Goal: Task Accomplishment & Management: Manage account settings

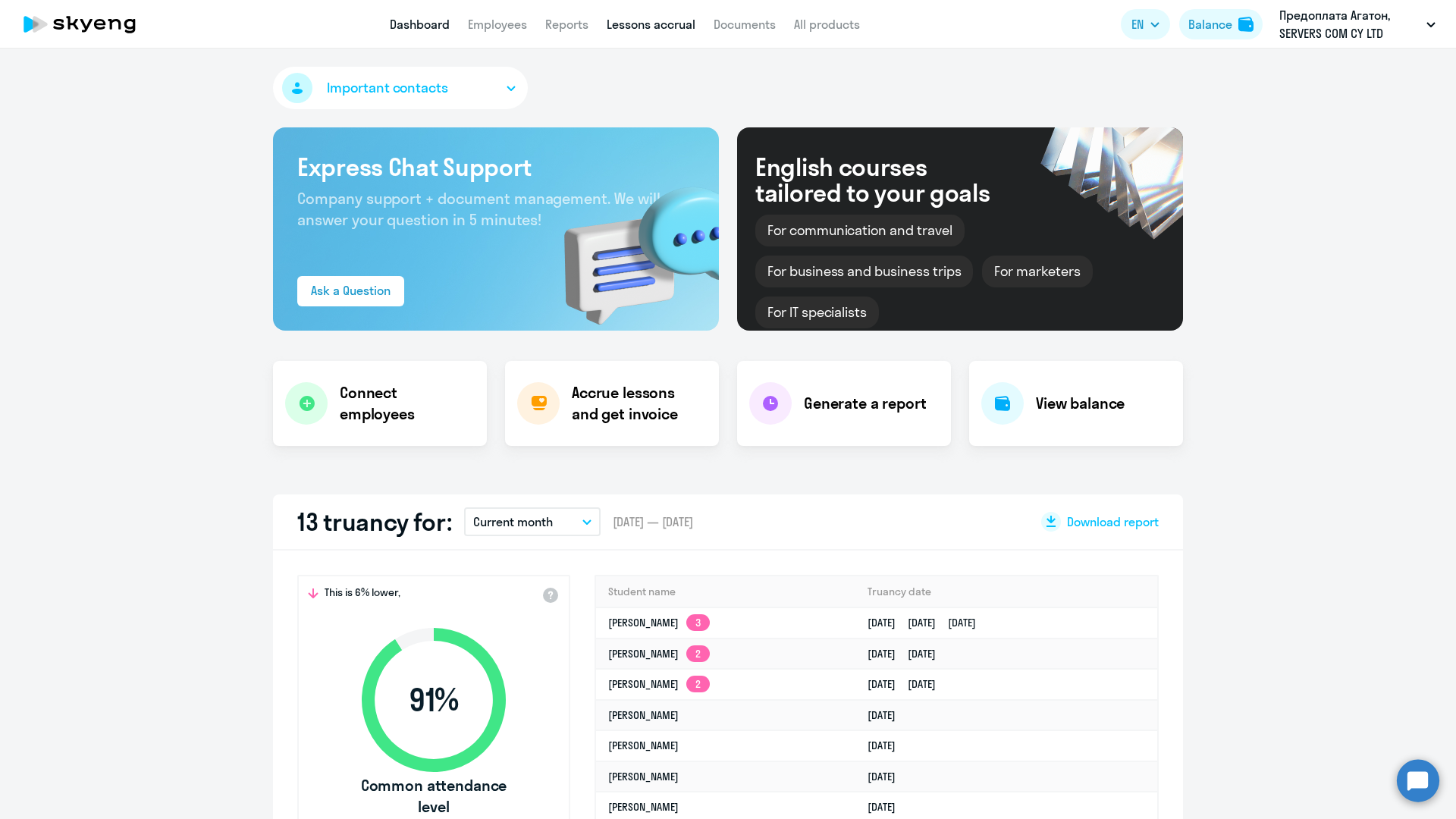
click at [636, 23] on link "Lessons accrual" at bounding box center [651, 24] width 89 height 16
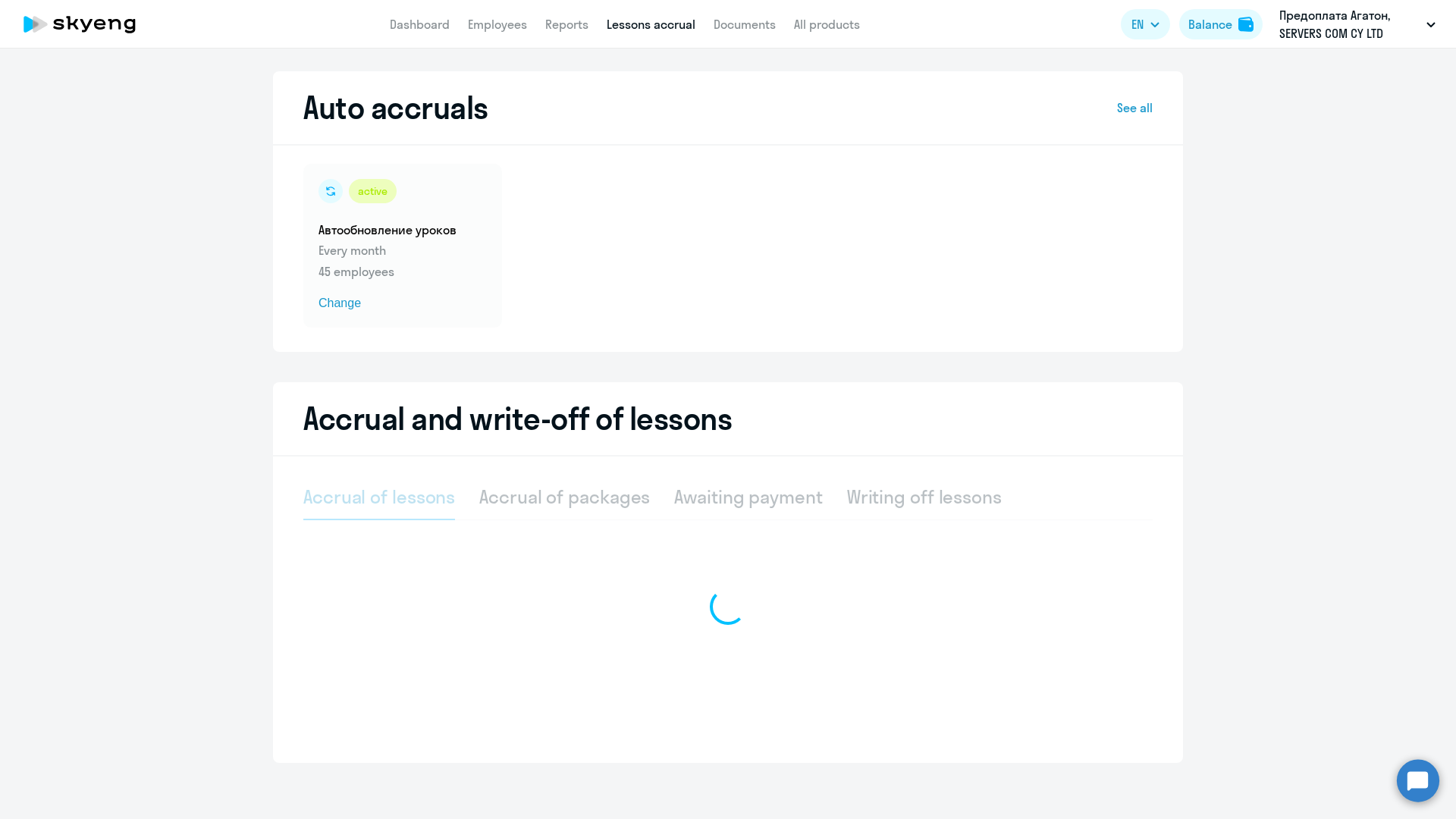
select select "10"
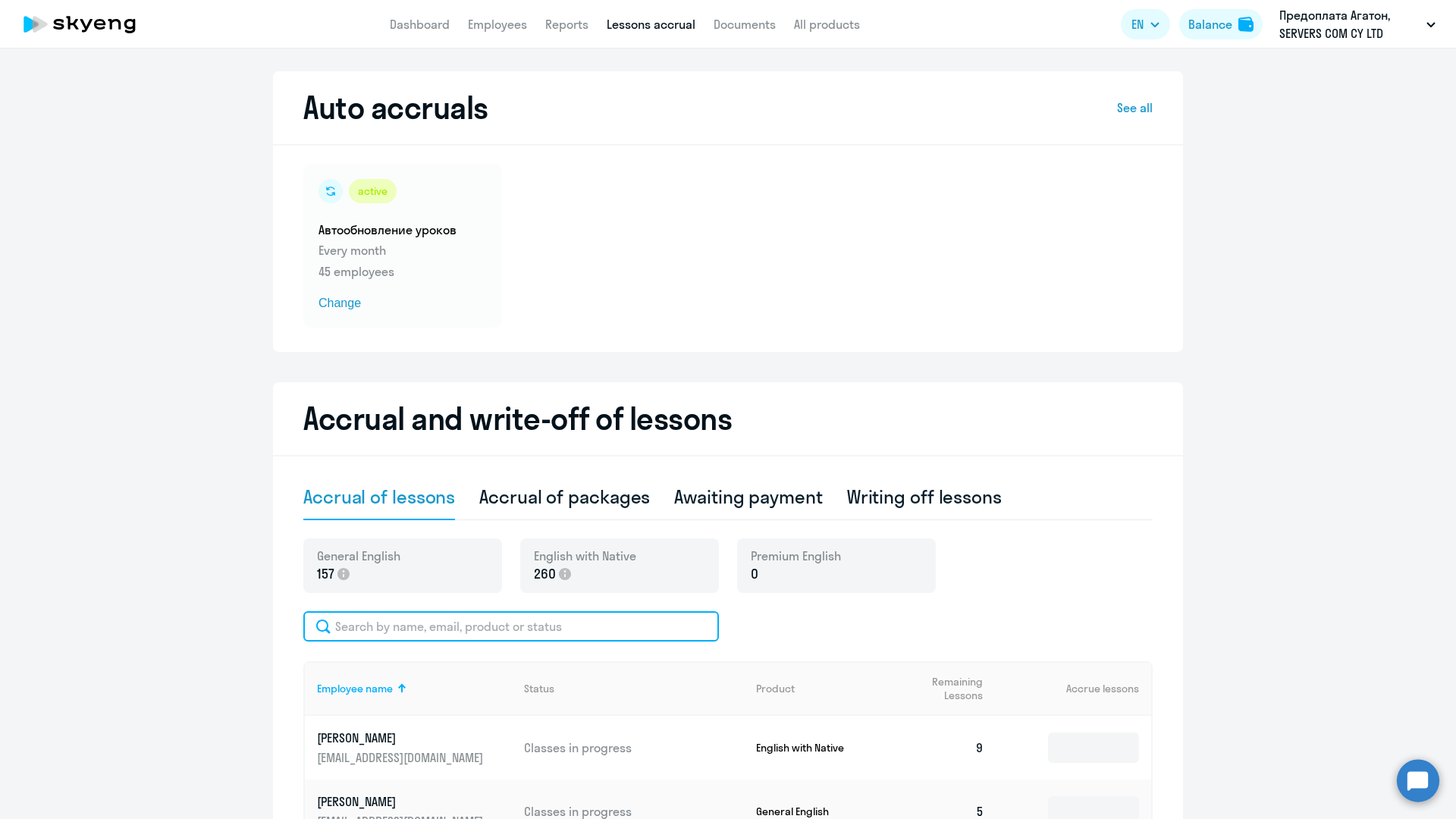
click at [369, 621] on input "text" at bounding box center [511, 626] width 415 height 30
type input "v"
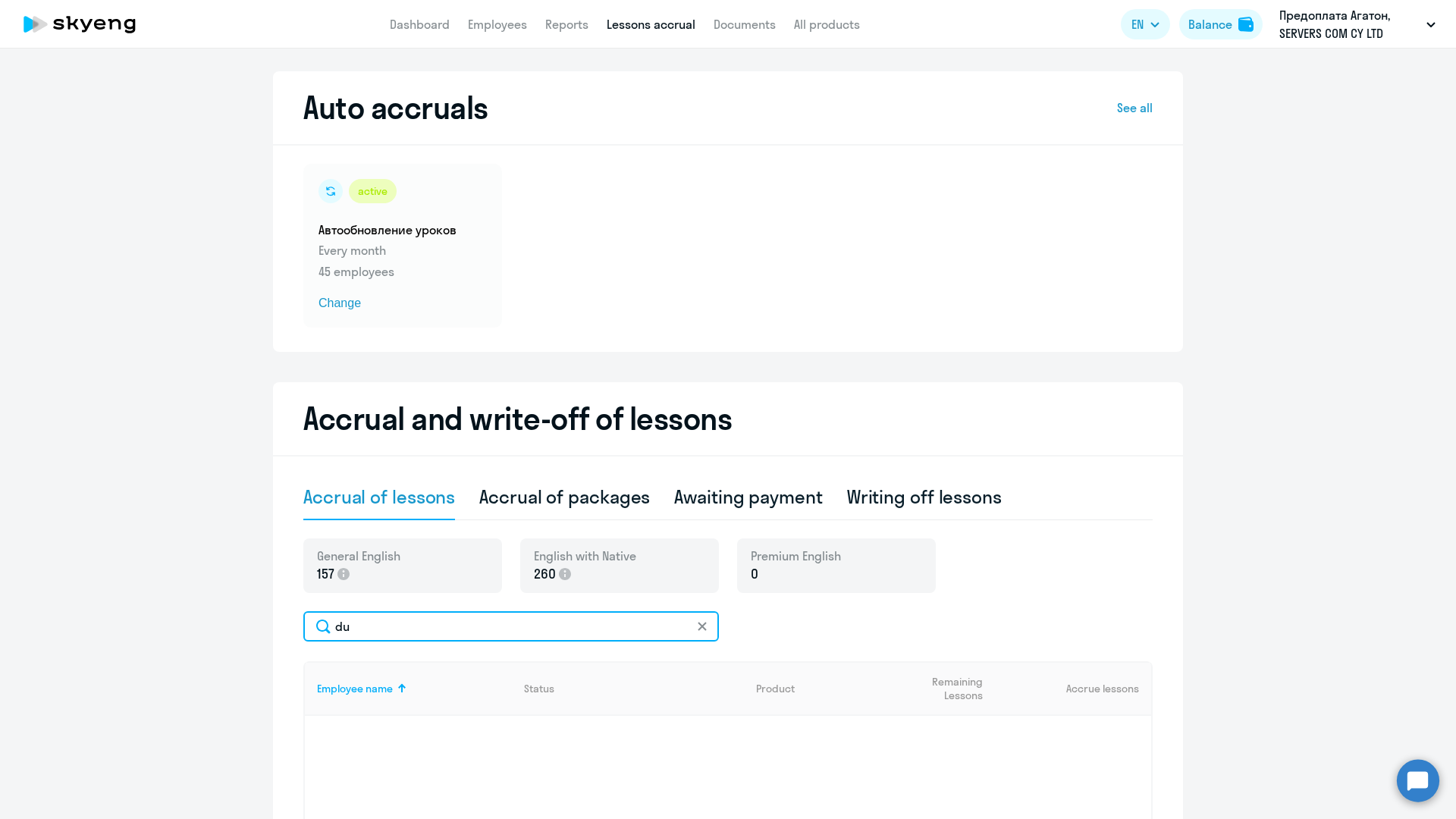
type input "d"
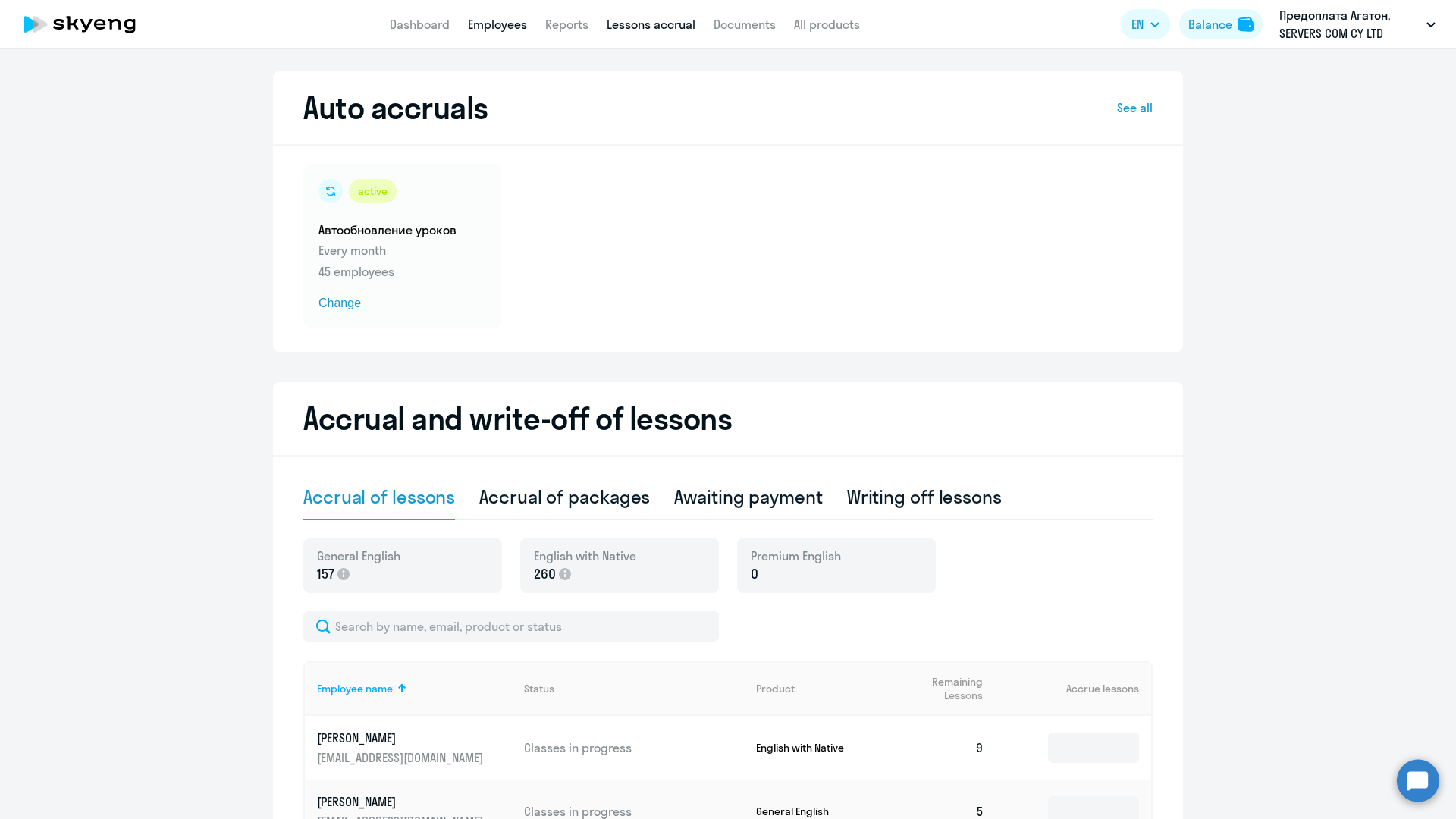
click at [495, 28] on link "Employees" at bounding box center [497, 24] width 59 height 16
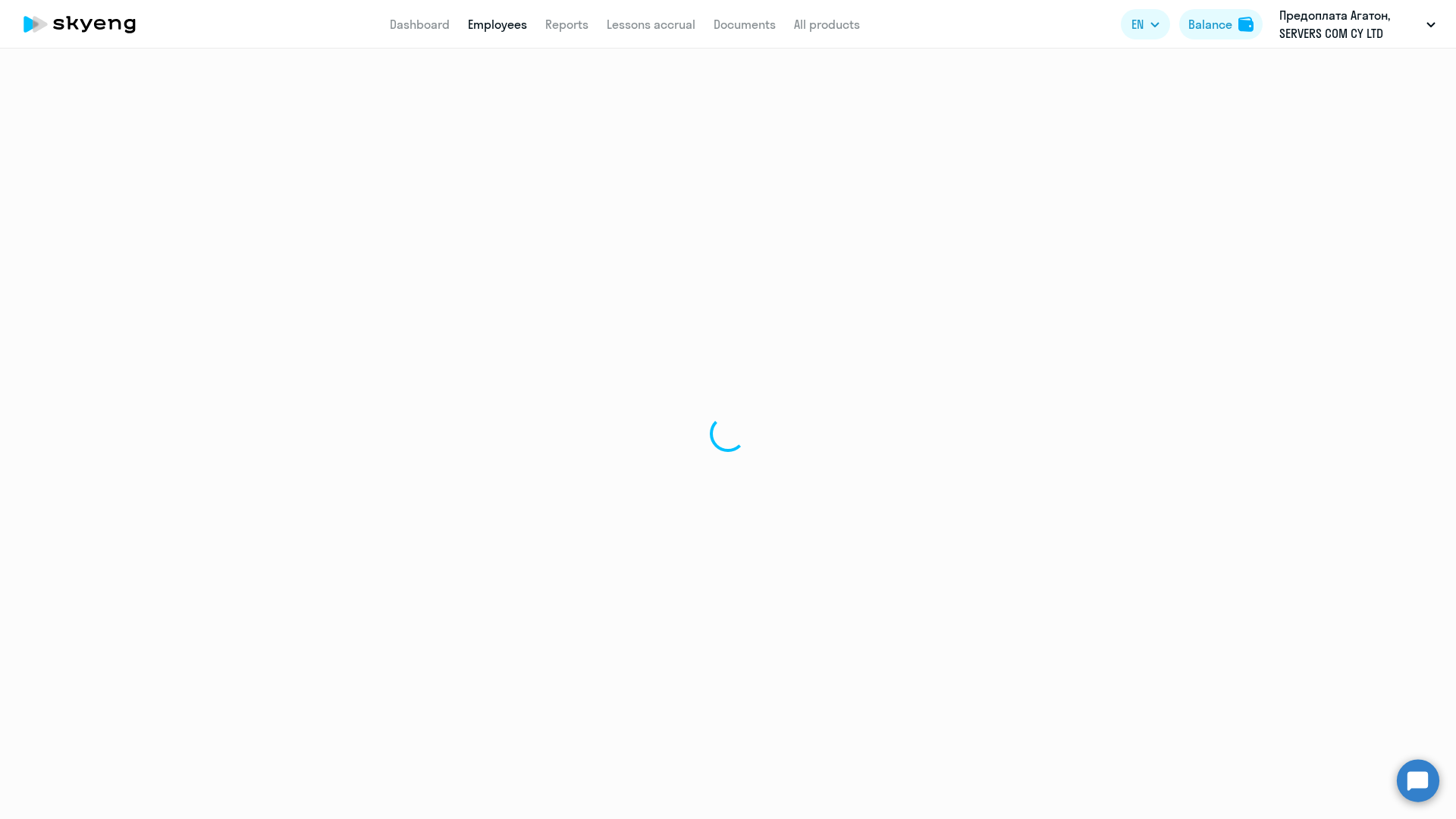
select select "30"
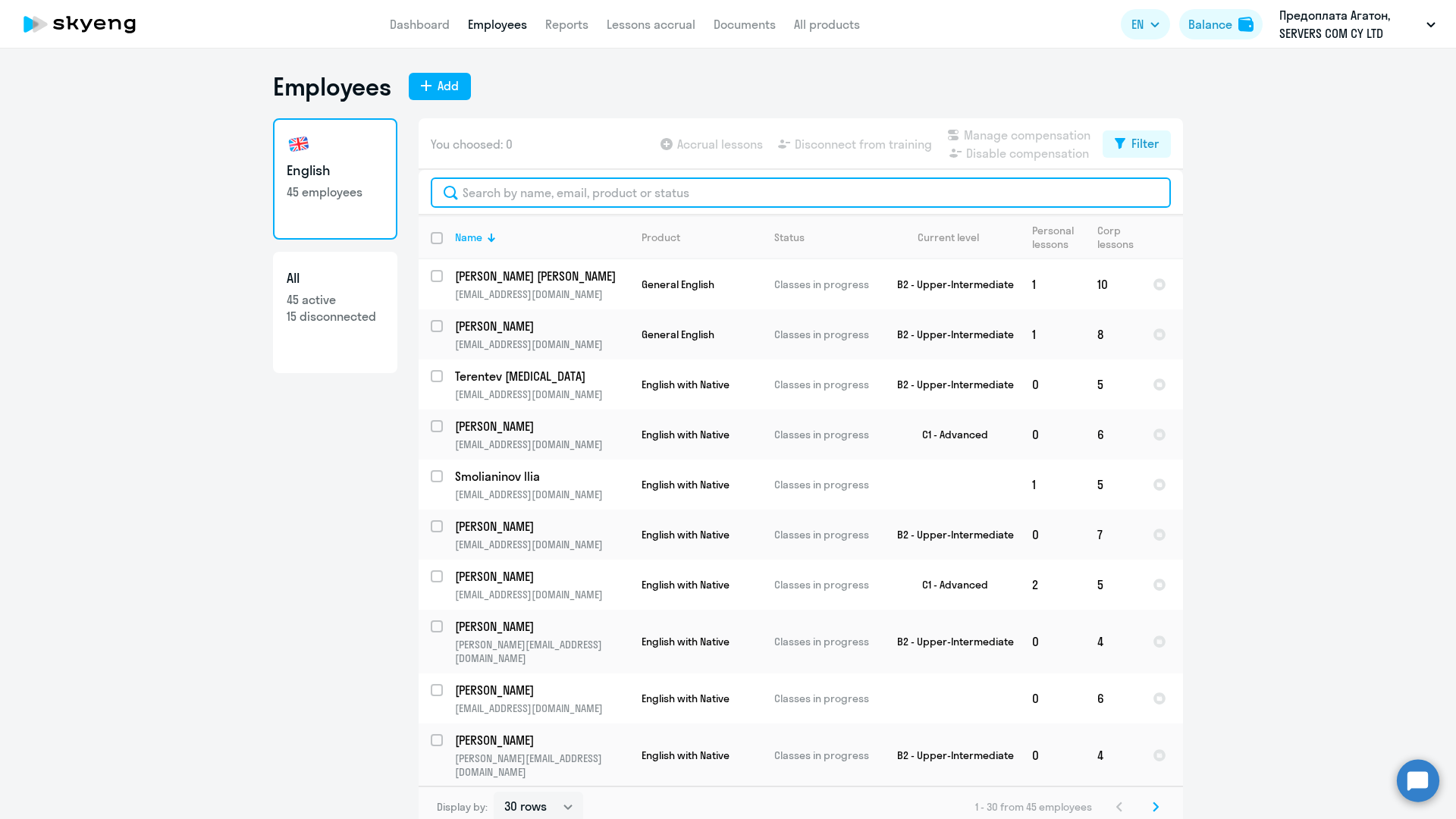
click at [486, 190] on input "text" at bounding box center [800, 192] width 740 height 30
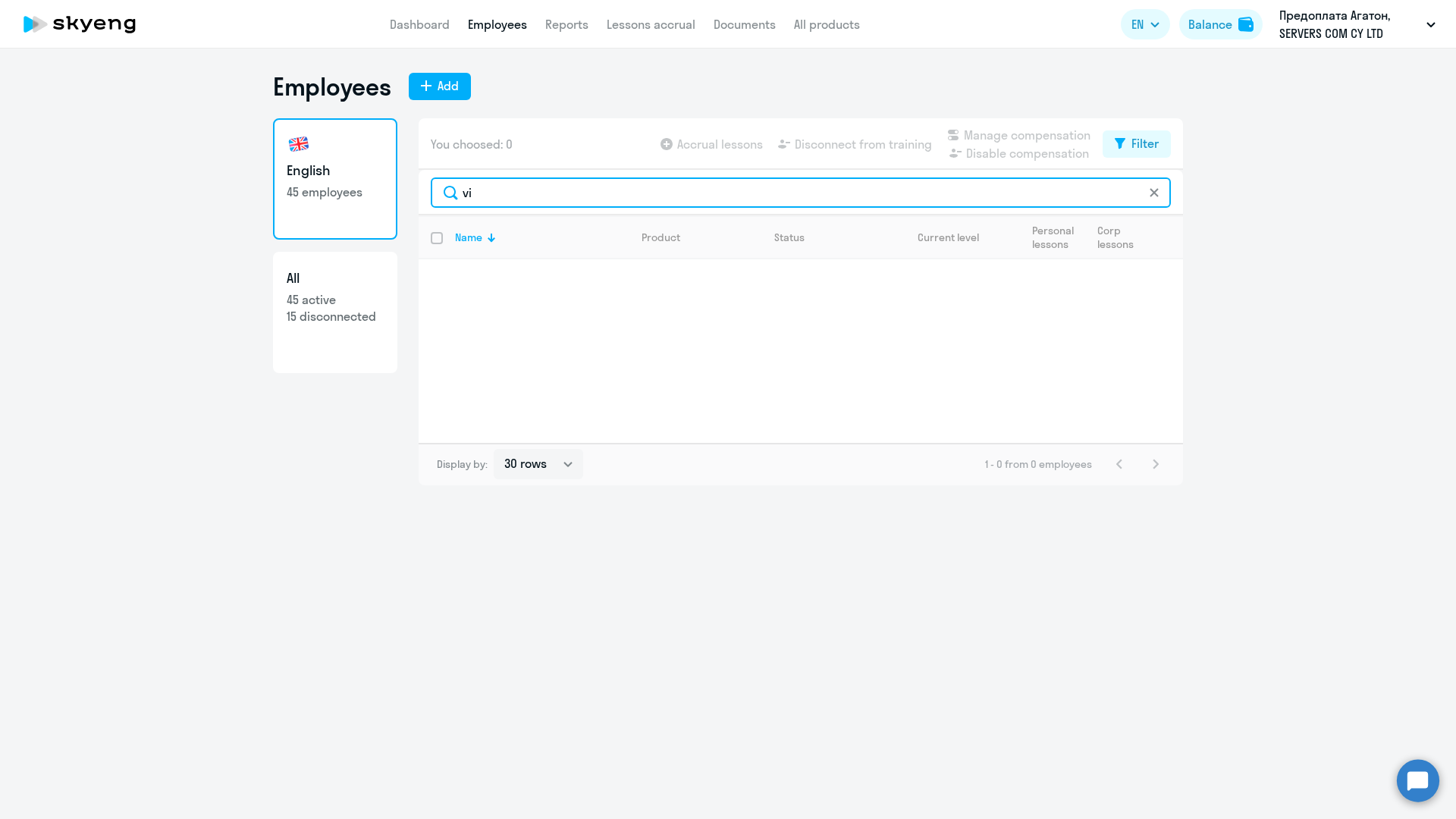
type input "v"
type input "d"
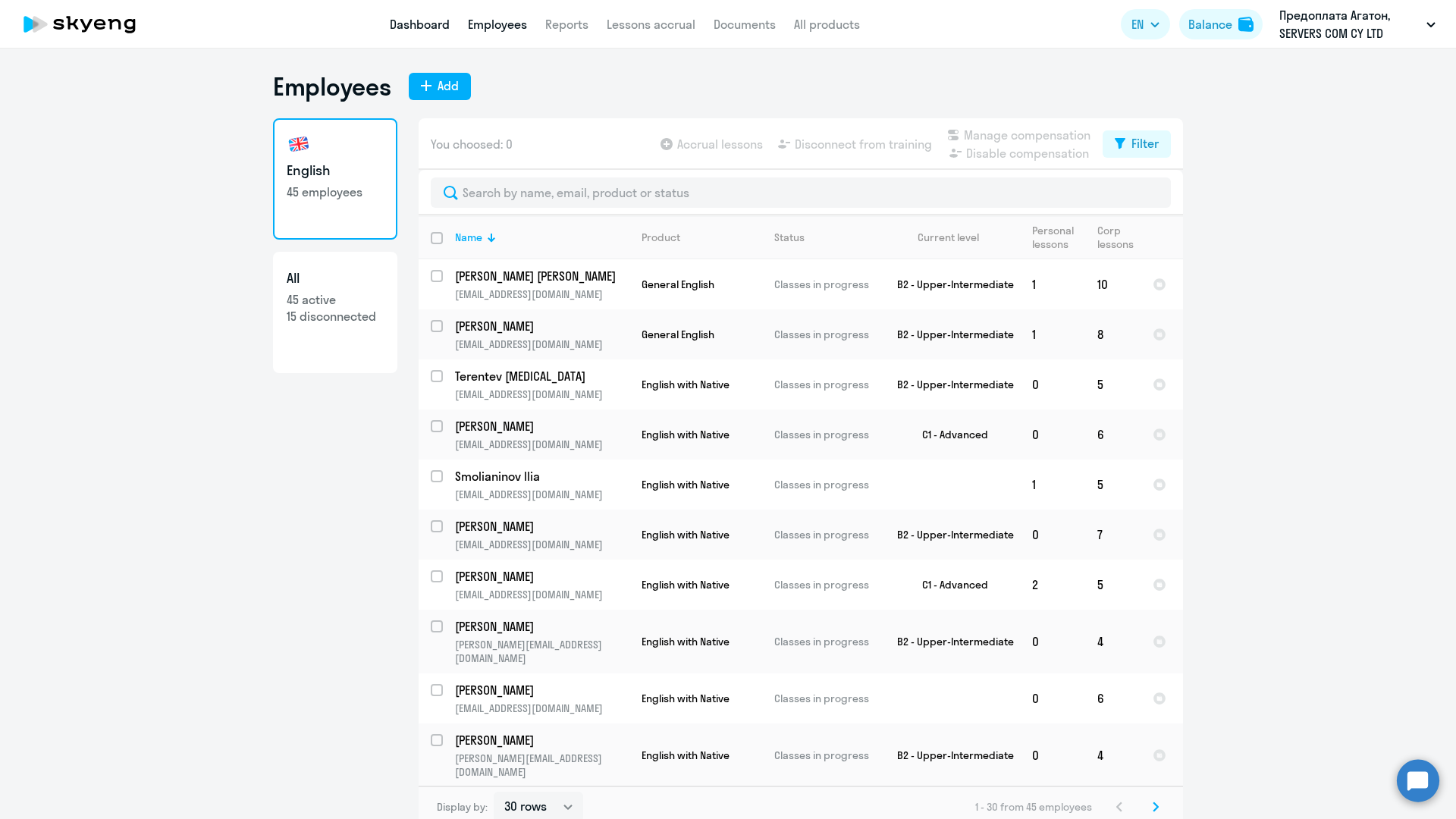
click at [409, 20] on link "Dashboard" at bounding box center [419, 24] width 60 height 16
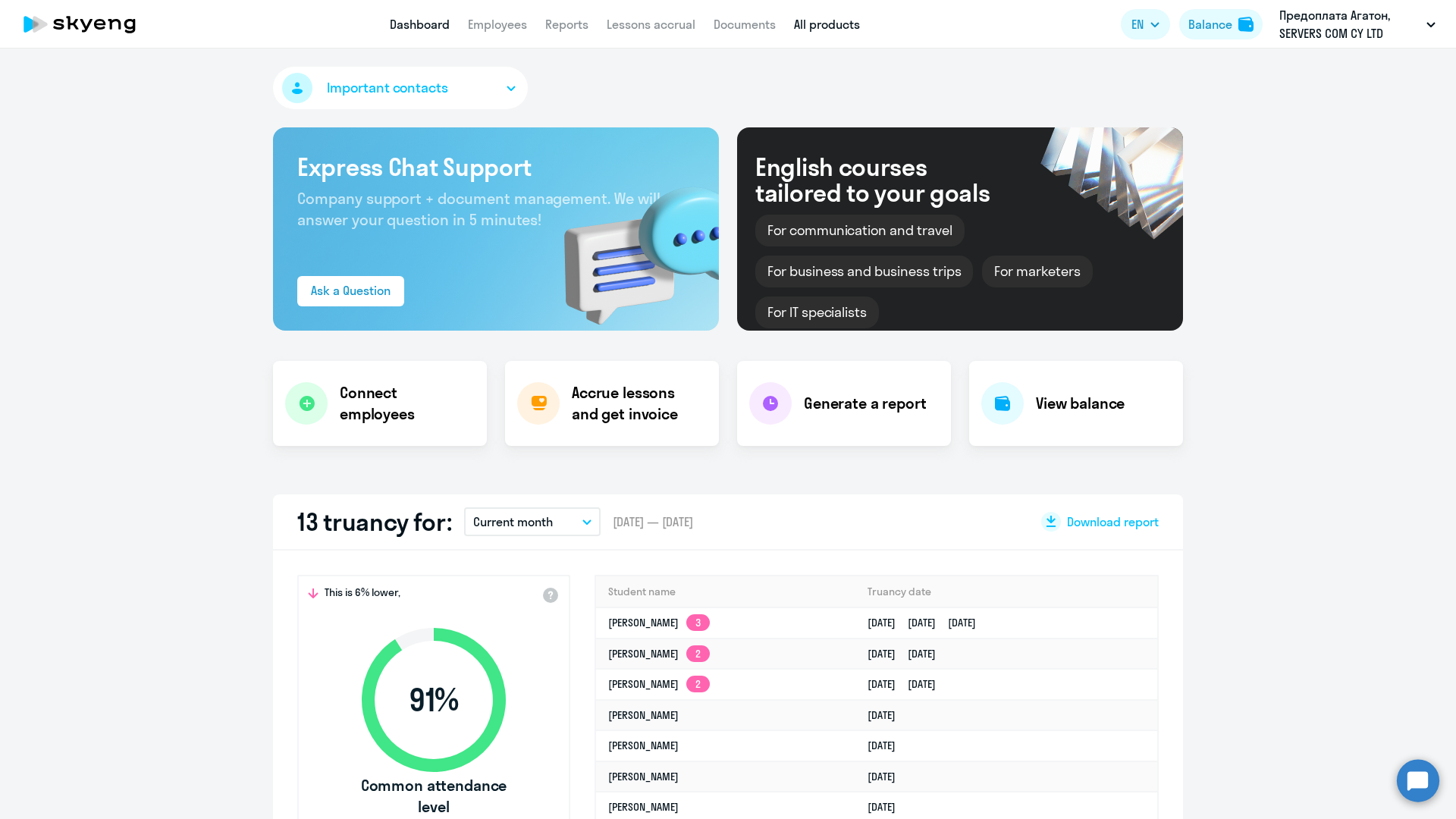
click at [818, 23] on link "All products" at bounding box center [827, 24] width 66 height 16
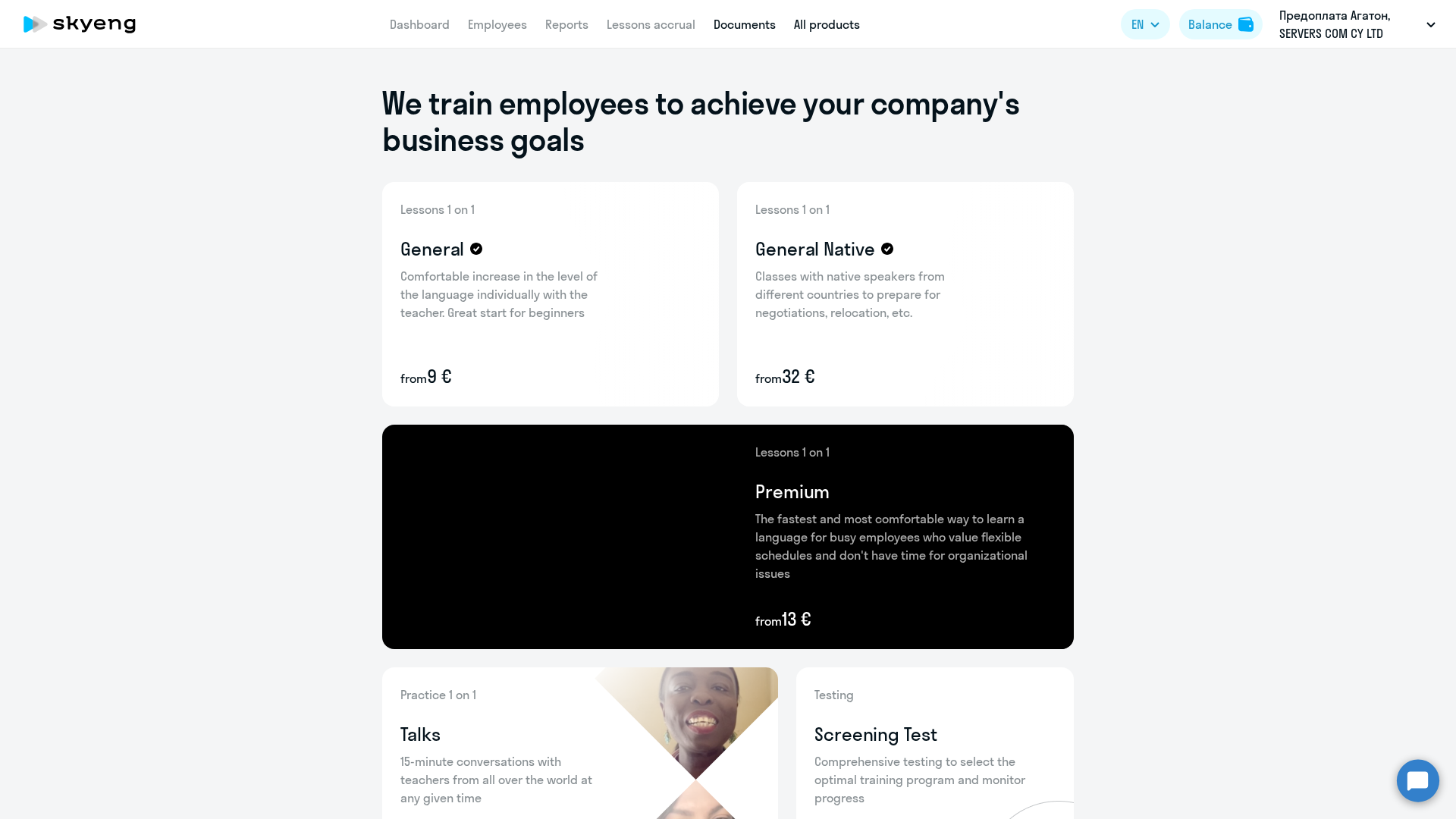
click at [743, 19] on link "Documents" at bounding box center [745, 24] width 62 height 16
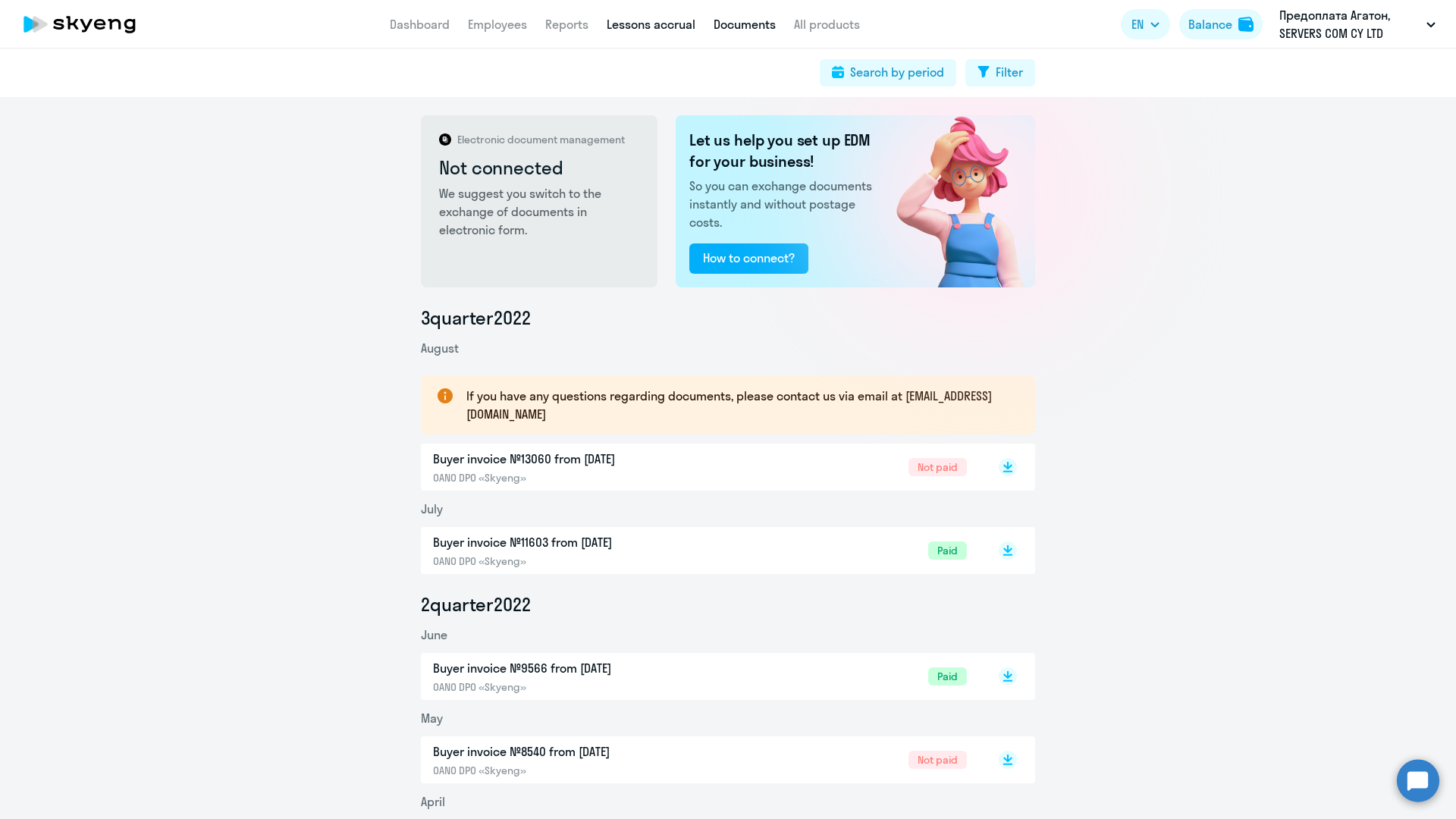
click at [656, 25] on link "Lessons accrual" at bounding box center [651, 24] width 89 height 16
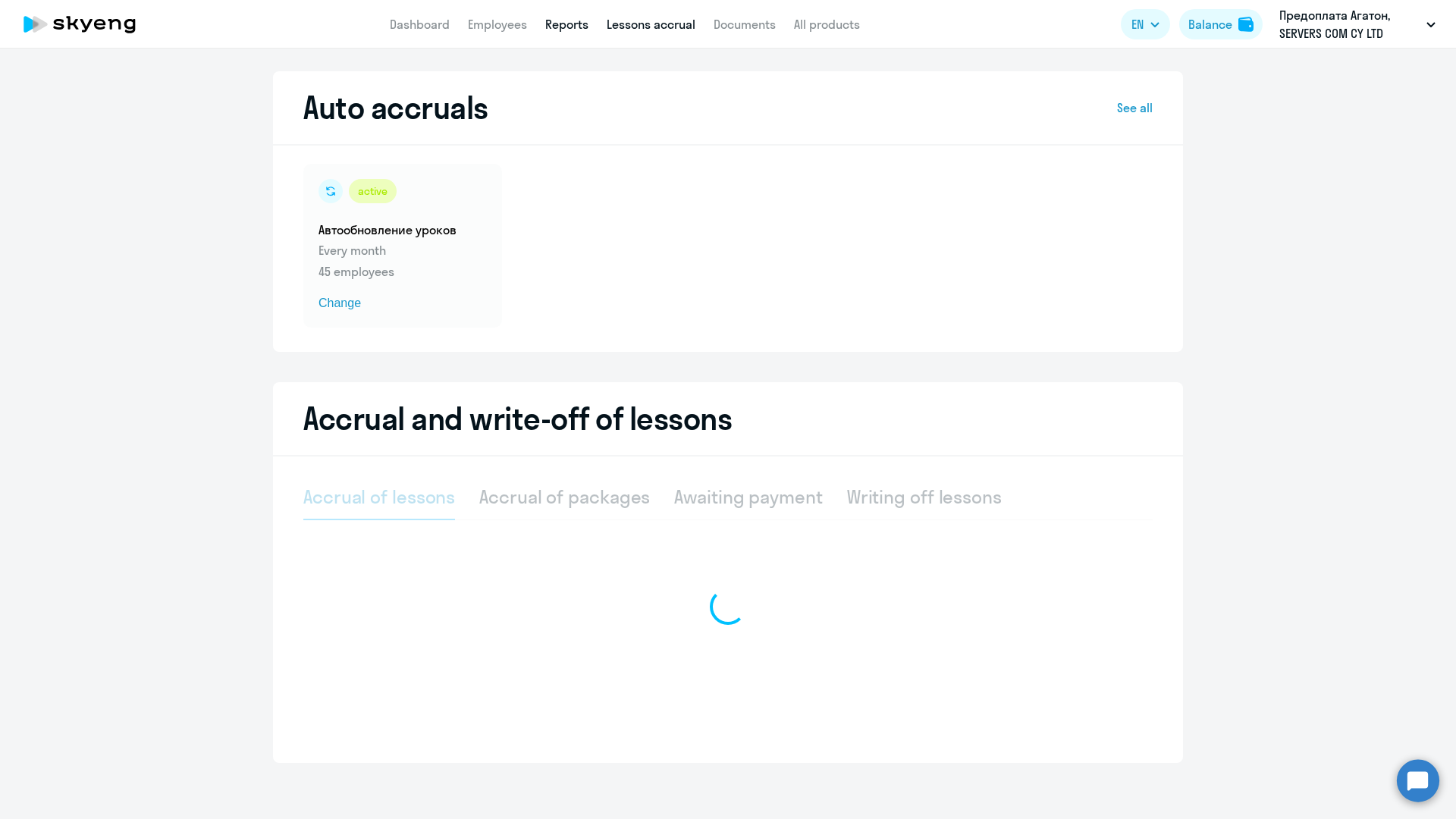
select select "10"
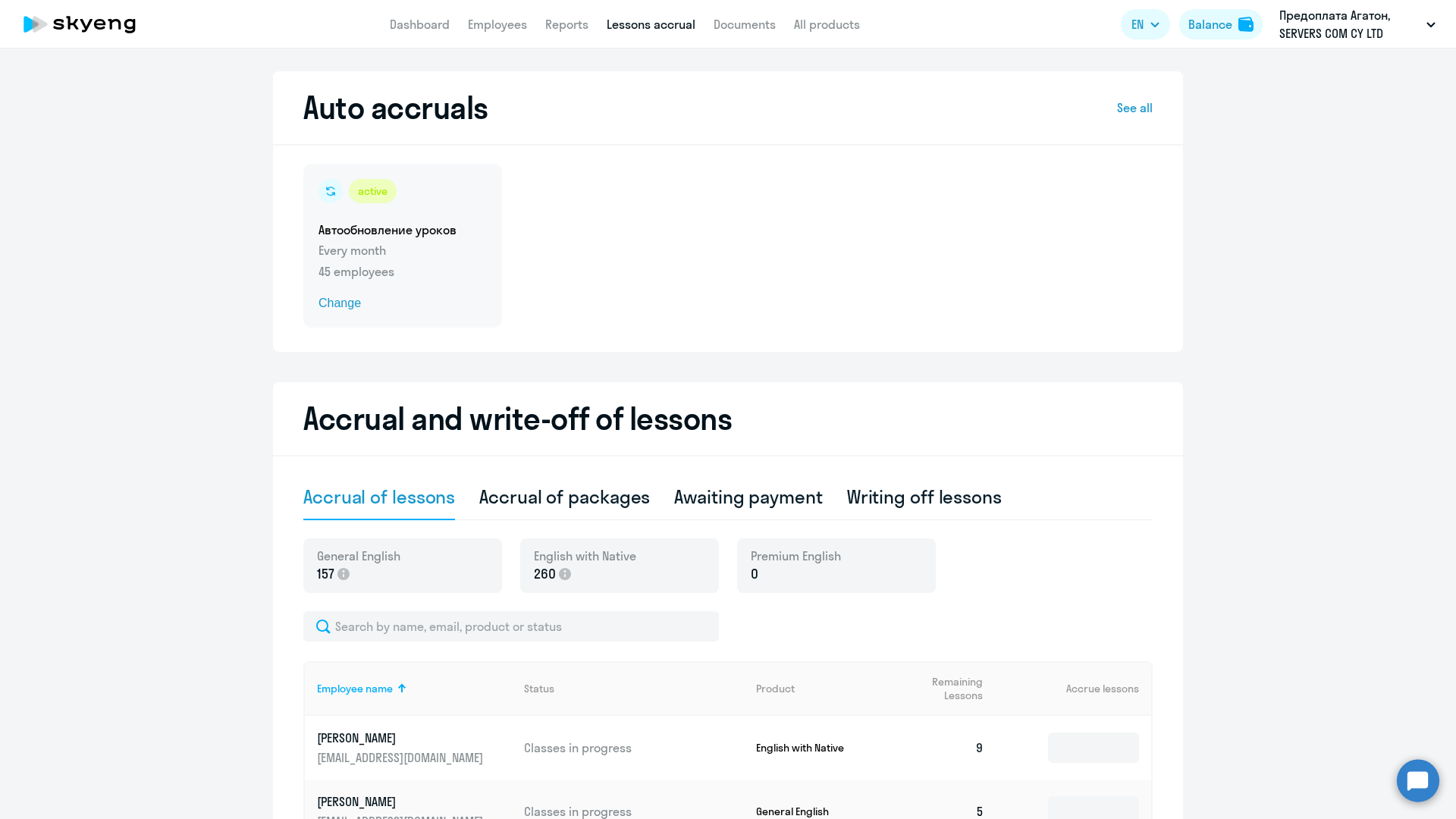
click at [466, 212] on div "active Автообновление уроков Every month 45 employees Change" at bounding box center [402, 245] width 199 height 163
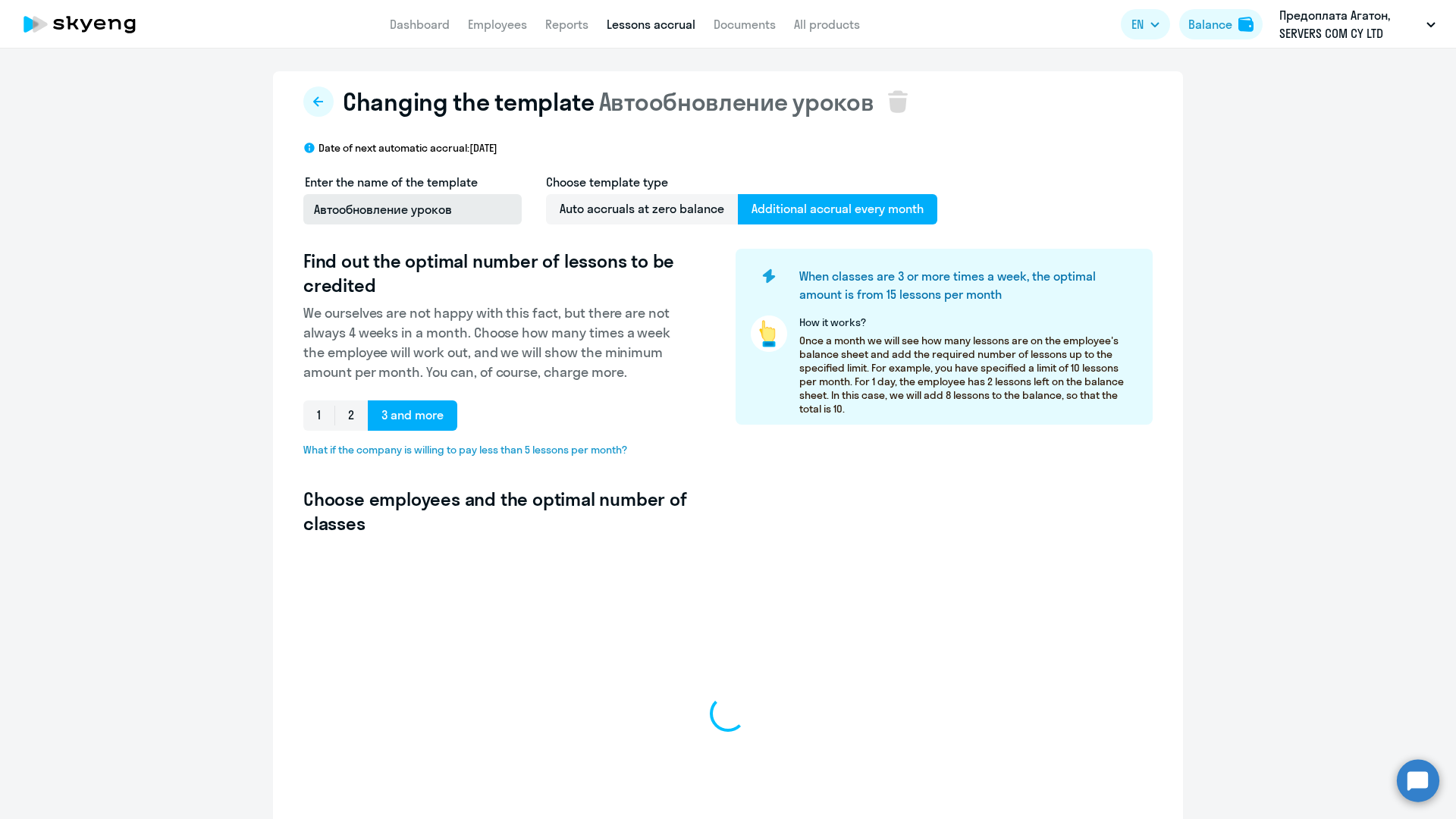
select select "10"
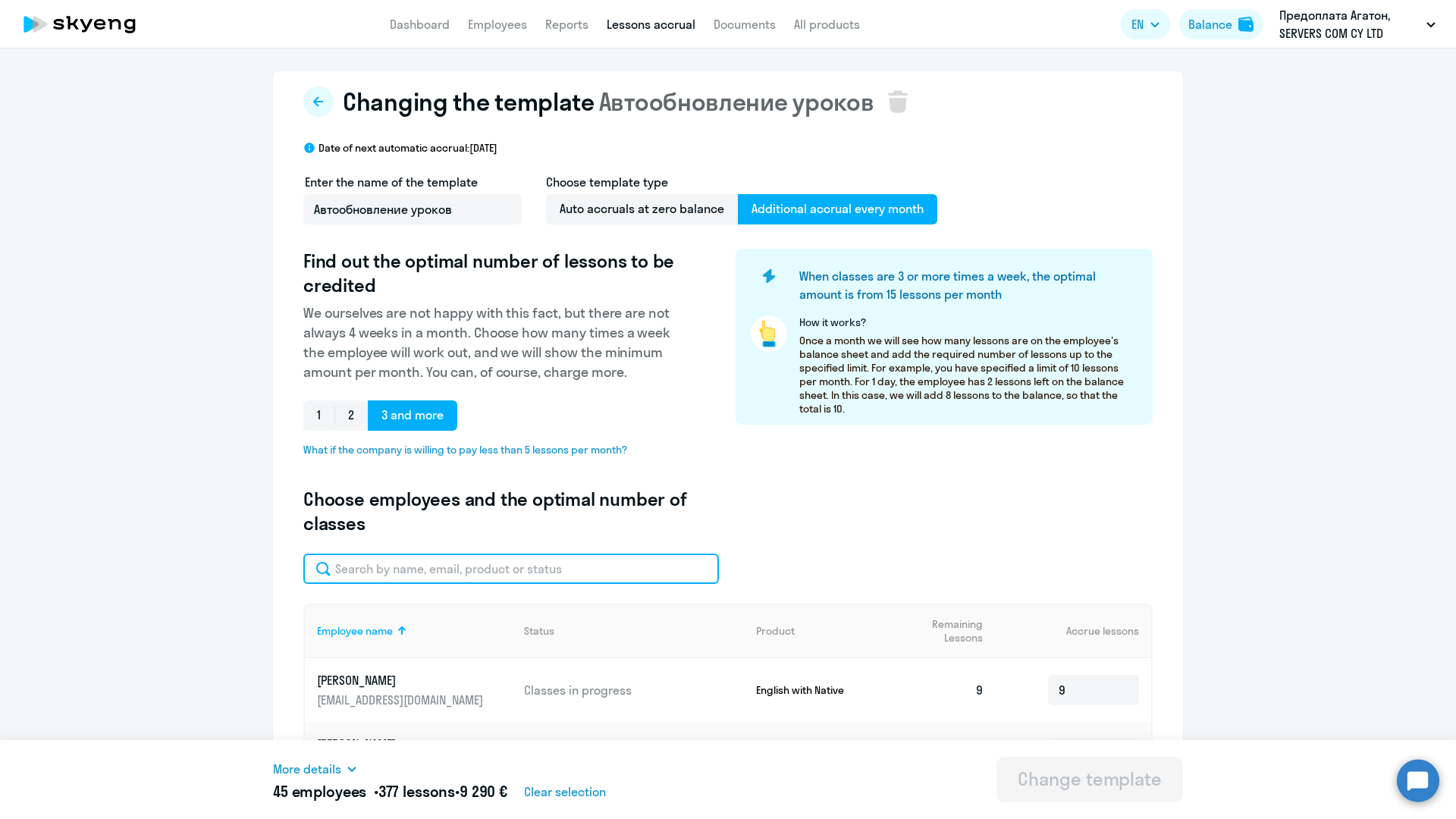
drag, startPoint x: 486, startPoint y: 563, endPoint x: 580, endPoint y: 517, distance: 104.7
click at [486, 563] on input "text" at bounding box center [511, 568] width 415 height 30
type input "v"
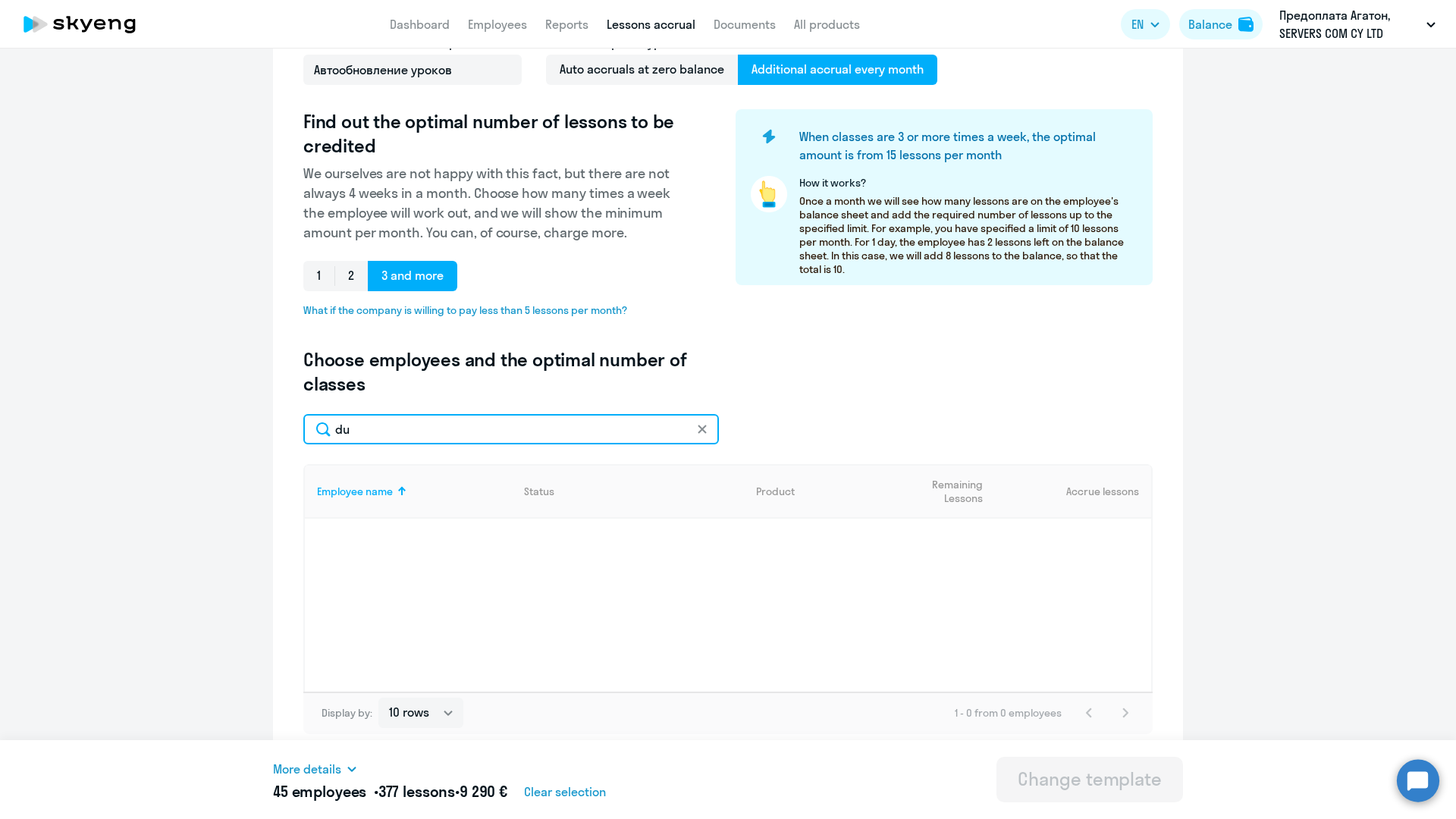
scroll to position [140, 0]
type input "d"
